Goal: Task Accomplishment & Management: Complete application form

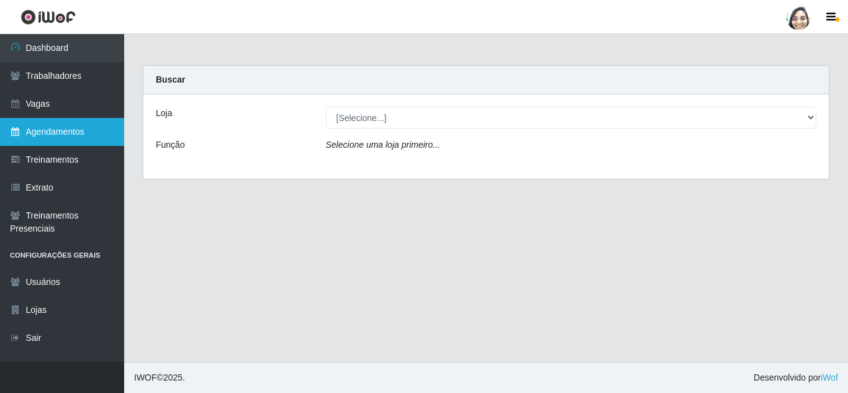
click at [48, 128] on link "Agendamentos" at bounding box center [62, 132] width 124 height 28
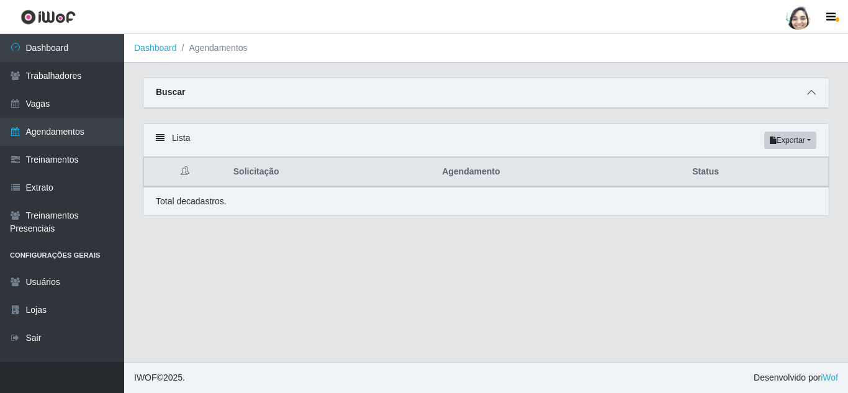
click at [816, 93] on span at bounding box center [811, 93] width 15 height 14
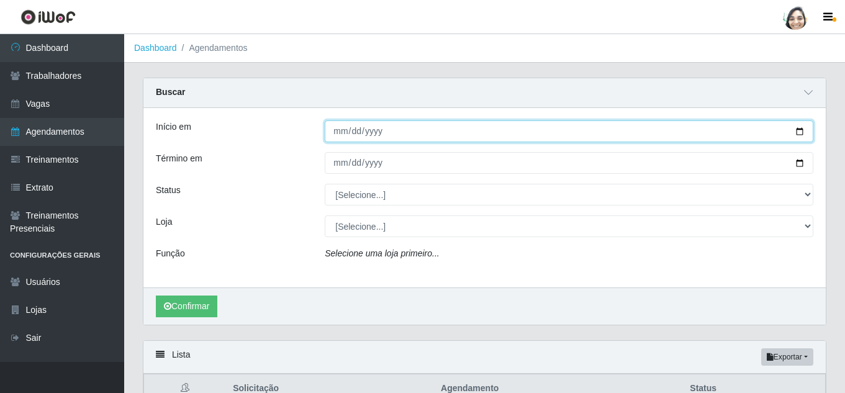
click at [340, 131] on input "Início em" at bounding box center [569, 131] width 488 height 22
type input "[DATE]"
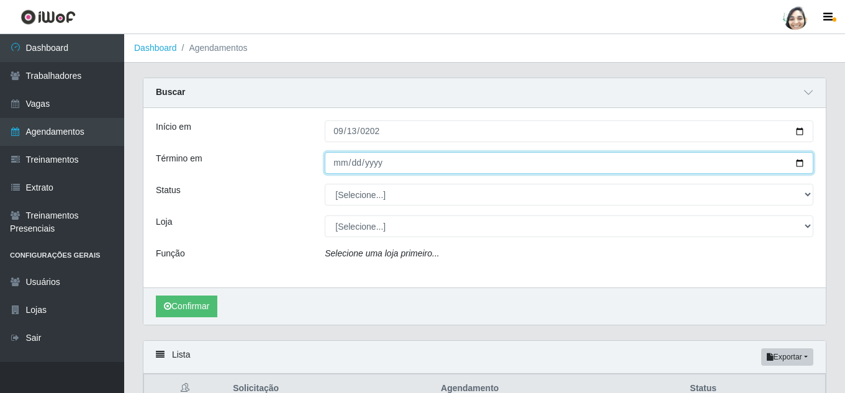
click at [343, 162] on input "Término em" at bounding box center [569, 163] width 488 height 22
type input "[DATE]"
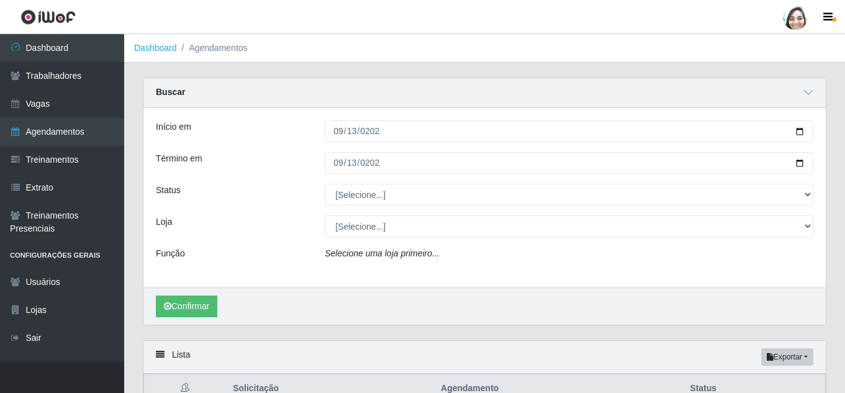
click at [386, 184] on div "Início em [DATE] Término em [DATE] Status [Selecione...] AGENDADO AGUARDANDO LI…" at bounding box center [484, 197] width 682 height 179
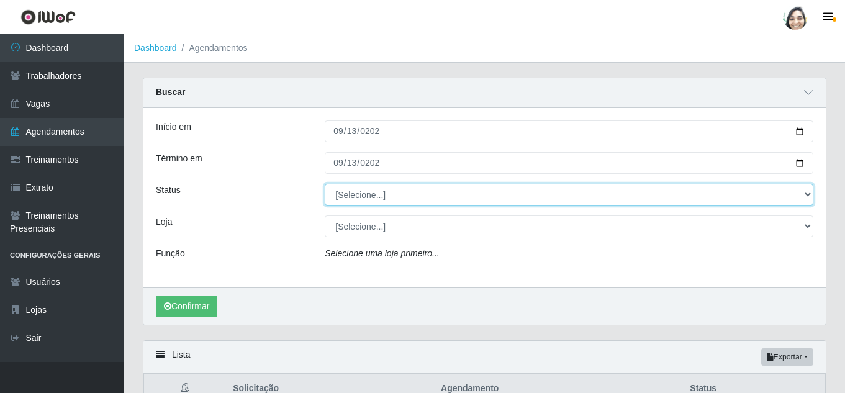
click at [375, 191] on select "[Selecione...] AGENDADO AGUARDANDO LIBERAR EM ANDAMENTO EM REVISÃO FINALIZADO C…" at bounding box center [569, 195] width 488 height 22
select select "FINALIZADO"
click at [325, 184] on select "[Selecione...] AGENDADO AGUARDANDO LIBERAR EM ANDAMENTO EM REVISÃO FINALIZADO C…" at bounding box center [569, 195] width 488 height 22
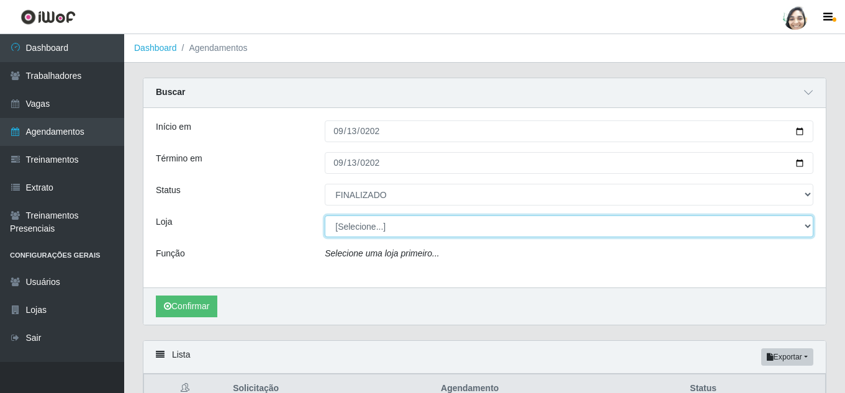
click at [343, 232] on select "[Selecione...] Mar Vermelho - Loja 04" at bounding box center [569, 226] width 488 height 22
select select "251"
click at [325, 216] on select "[Selecione...] Mar Vermelho - Loja 04" at bounding box center [569, 226] width 488 height 22
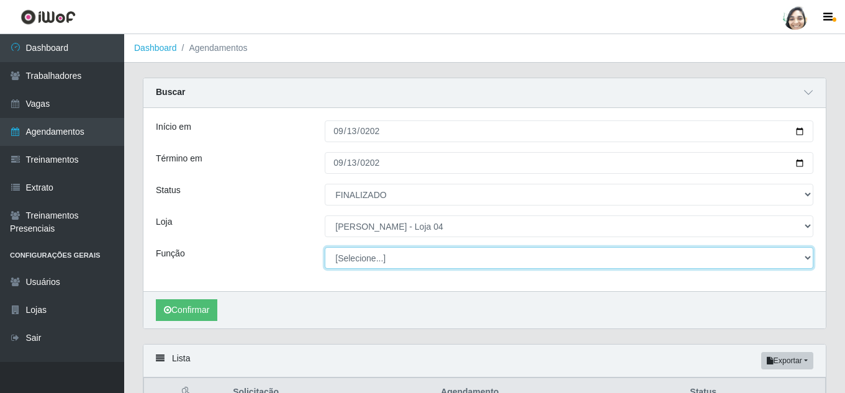
click at [369, 261] on select "[Selecione...] ASG ASG + ASG ++ Auxiliar de Depósito Auxiliar de Depósito + Aux…" at bounding box center [569, 258] width 488 height 22
select select "22"
click at [325, 248] on select "[Selecione...] ASG ASG + ASG ++ Auxiliar de Depósito Auxiliar de Depósito + Aux…" at bounding box center [569, 258] width 488 height 22
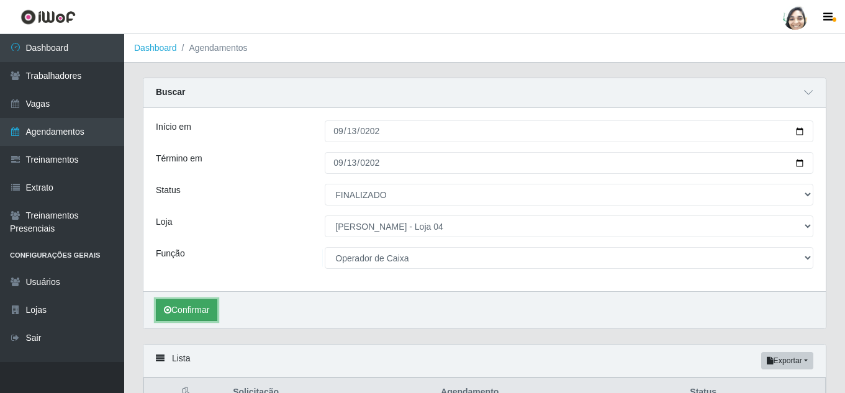
click at [189, 316] on button "Confirmar" at bounding box center [186, 310] width 61 height 22
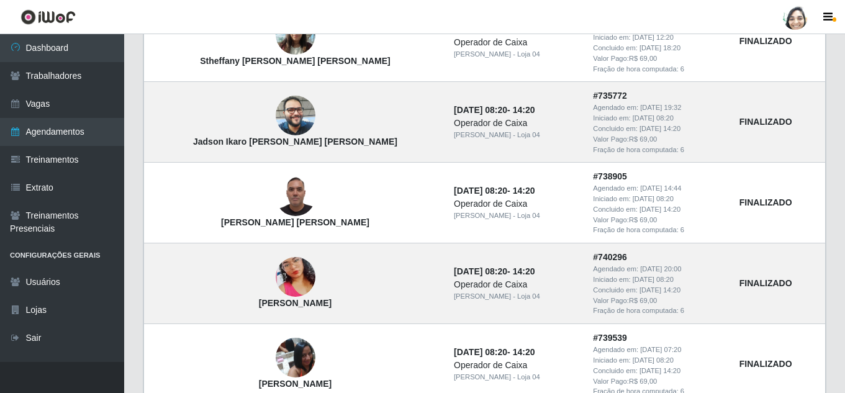
scroll to position [648, 0]
